Goal: Information Seeking & Learning: Learn about a topic

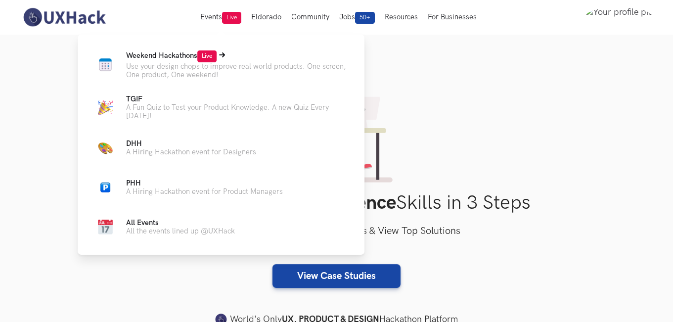
click at [149, 56] on span "Weekend Hackathons Live" at bounding box center [171, 55] width 90 height 8
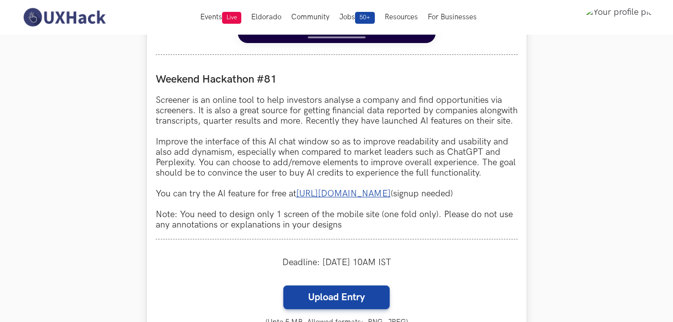
scroll to position [841, 0]
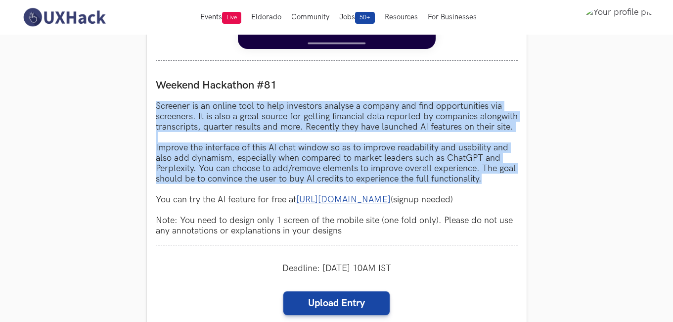
drag, startPoint x: 483, startPoint y: 188, endPoint x: 140, endPoint y: 94, distance: 355.8
click at [140, 94] on section "Weekend Hackathons One screen, one product, one weekend Use your design chops t…" at bounding box center [336, 7] width 673 height 1627
copy p "Screener is an online tool to help investors analyse a company and find opportu…"
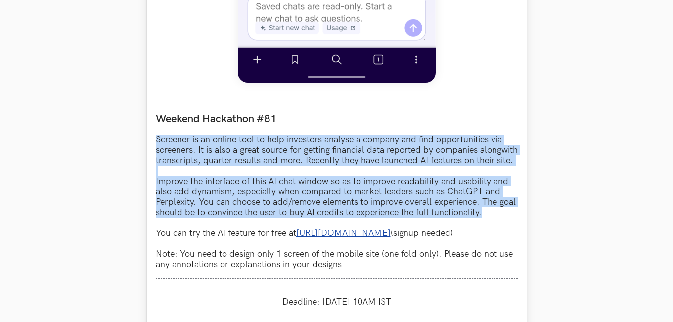
scroll to position [890, 0]
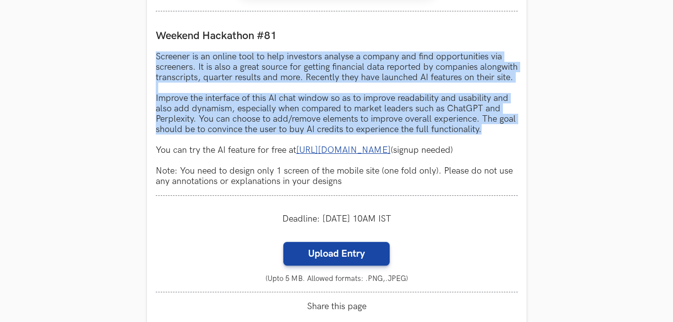
drag, startPoint x: 483, startPoint y: 162, endPoint x: 105, endPoint y: 162, distance: 377.2
copy p "You can try the AI feature for free at https://www.screener.in/ai/ (signup need…"
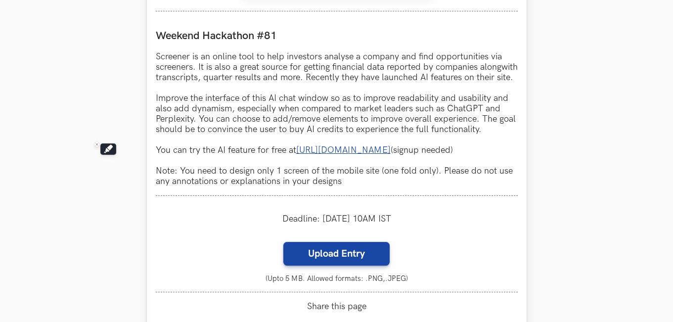
click at [494, 141] on p "Screener is an online tool to help investors analyse a company and find opportu…" at bounding box center [337, 118] width 362 height 135
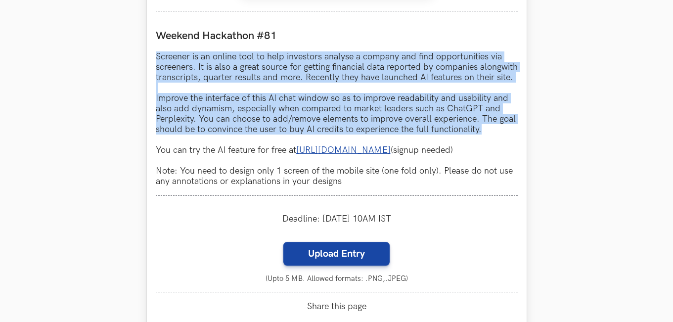
drag, startPoint x: 488, startPoint y: 137, endPoint x: 151, endPoint y: 50, distance: 347.9
copy p "Screener is an online tool to help investors analyse a company and find opportu…"
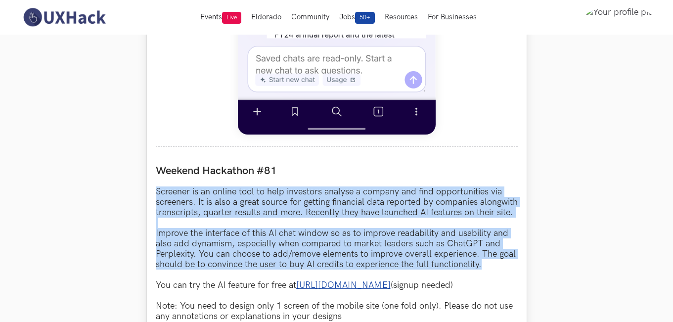
scroll to position [593, 0]
